Goal: Task Accomplishment & Management: Manage account settings

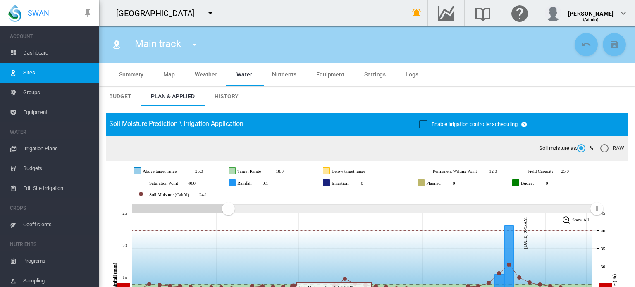
scroll to position [146, 0]
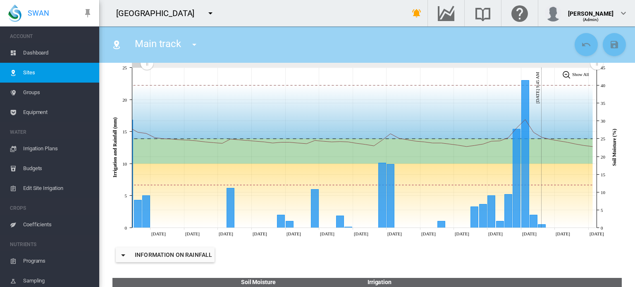
drag, startPoint x: 226, startPoint y: 73, endPoint x: 147, endPoint y: 68, distance: 79.6
click at [147, 68] on g "Zoom chart using cursor arrows" at bounding box center [147, 63] width 14 height 14
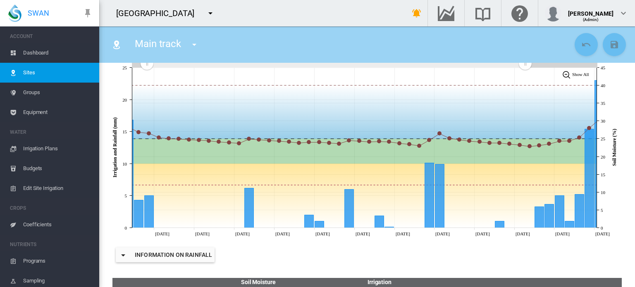
drag, startPoint x: 596, startPoint y: 72, endPoint x: 525, endPoint y: 72, distance: 70.3
click at [525, 68] on rect "Zoom chart using cursor arrows" at bounding box center [526, 64] width 10 height 8
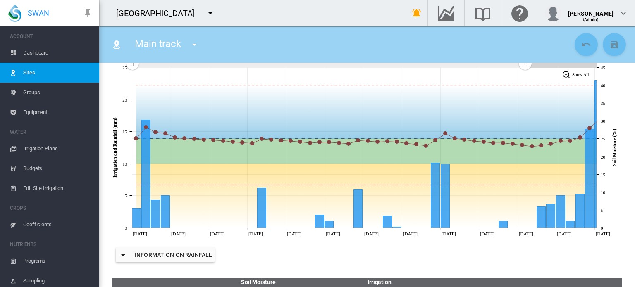
drag, startPoint x: 147, startPoint y: 72, endPoint x: 132, endPoint y: 70, distance: 14.5
click at [132, 68] on rect "Zoom chart using cursor arrows" at bounding box center [133, 64] width 10 height 8
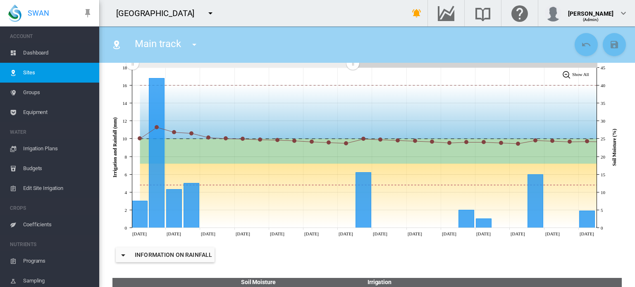
drag, startPoint x: 525, startPoint y: 71, endPoint x: 353, endPoint y: 71, distance: 171.7
click at [353, 68] on rect "Zoom chart using cursor arrows" at bounding box center [353, 64] width 10 height 8
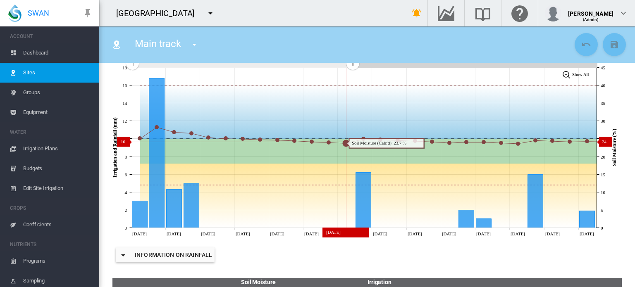
click at [347, 146] on circle "Soil Moisture (Calc'd) Sat 30 Aug, 2025 23.7" at bounding box center [346, 144] width 6 height 6
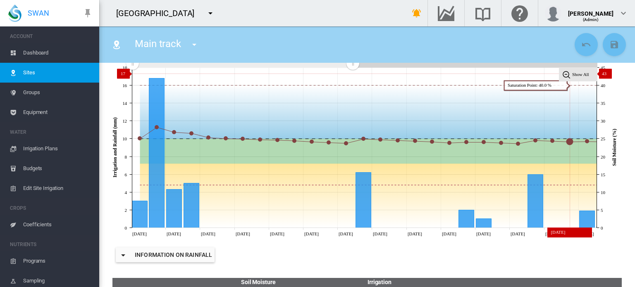
click at [572, 77] on tspan "Show All" at bounding box center [580, 74] width 17 height 5
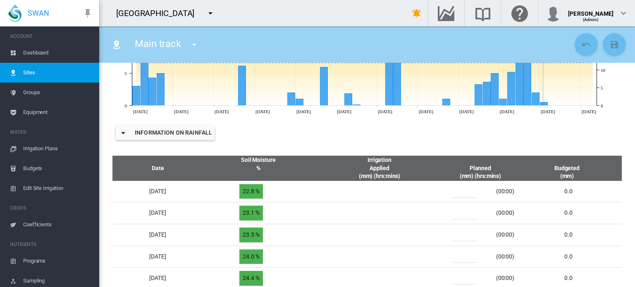
scroll to position [268, 0]
click at [199, 43] on md-icon "icon-menu-down" at bounding box center [194, 45] width 10 height 10
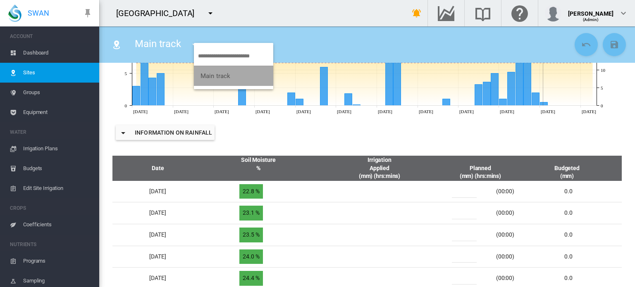
click at [207, 77] on span "Main track" at bounding box center [216, 75] width 30 height 7
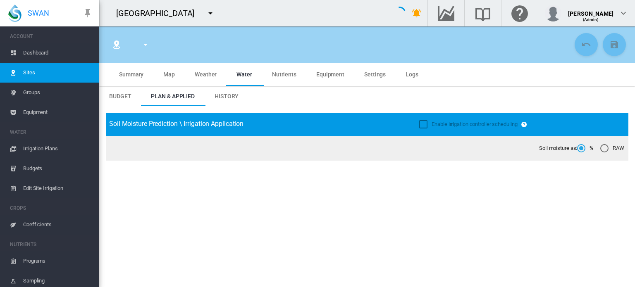
type input "**********"
type input "*********"
type input "**"
type input "*****"
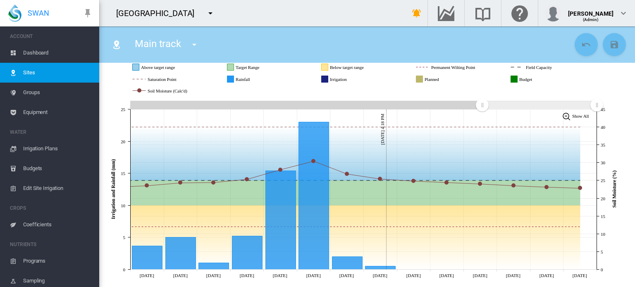
scroll to position [102, 0]
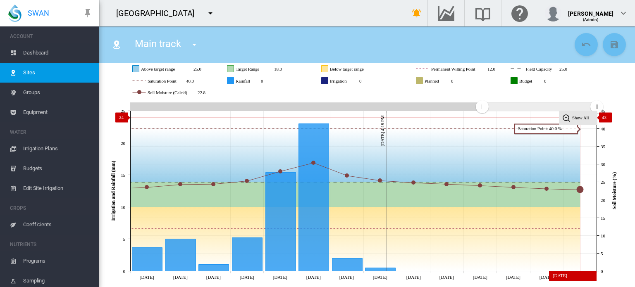
click at [574, 120] on tspan "Show All" at bounding box center [580, 117] width 17 height 5
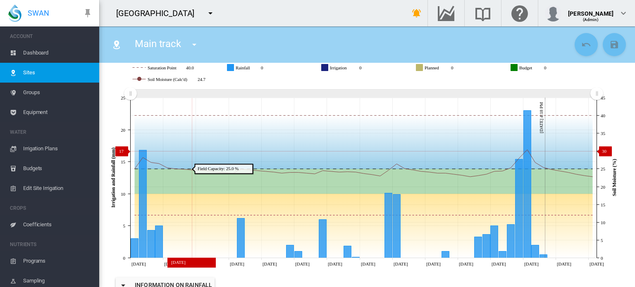
scroll to position [116, 0]
